Goal: Understand process/instructions

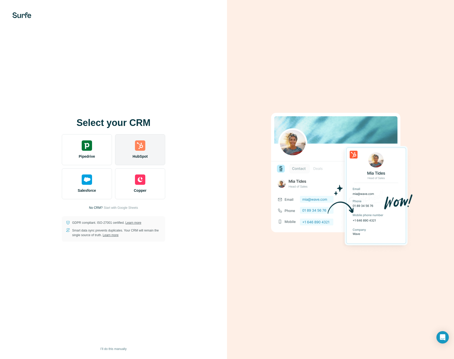
click at [139, 151] on div "HubSpot" at bounding box center [140, 149] width 50 height 31
